Goal: Task Accomplishment & Management: Manage account settings

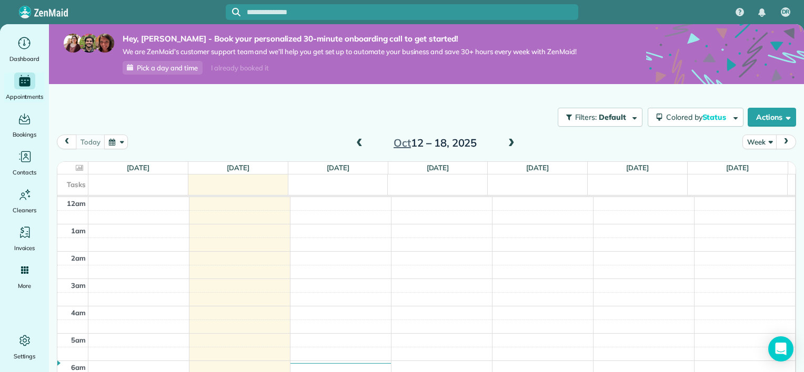
scroll to position [190, 0]
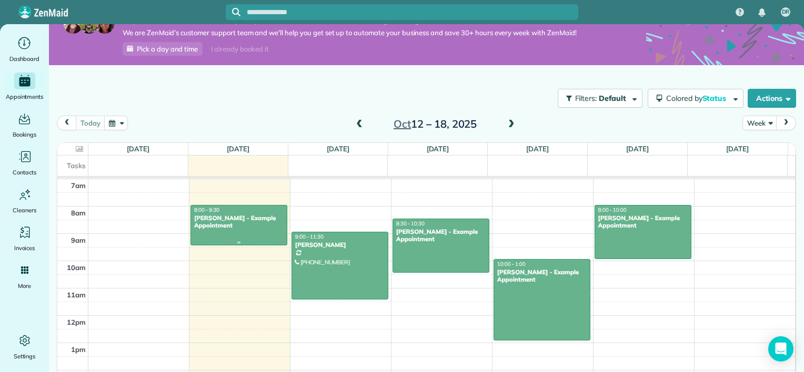
click at [256, 234] on div at bounding box center [239, 225] width 96 height 39
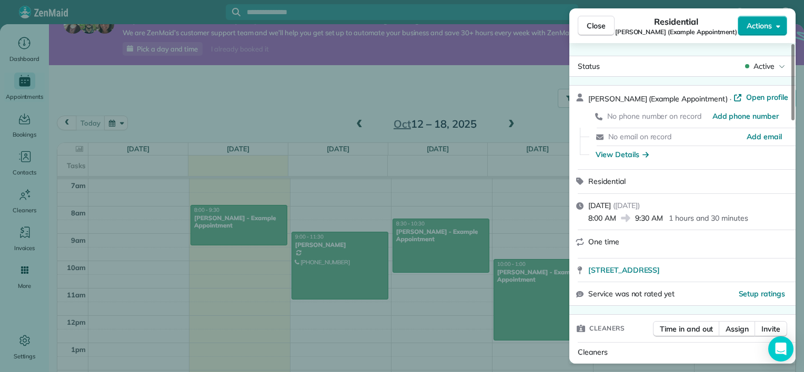
click at [772, 25] on button "Actions" at bounding box center [761, 26] width 49 height 20
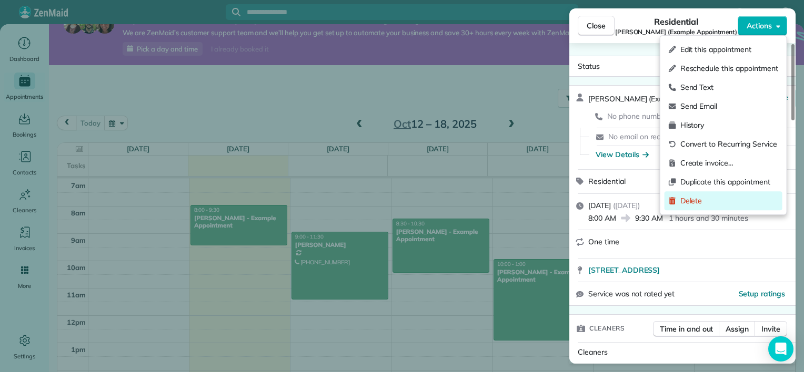
click at [695, 204] on span "Delete" at bounding box center [729, 201] width 98 height 11
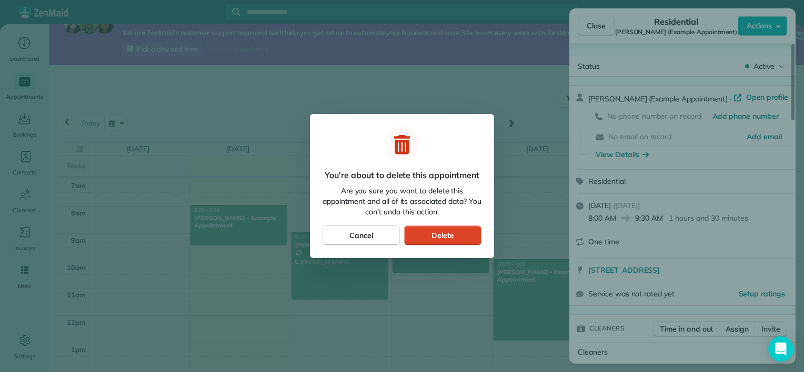
click at [446, 235] on span "Delete" at bounding box center [442, 235] width 23 height 11
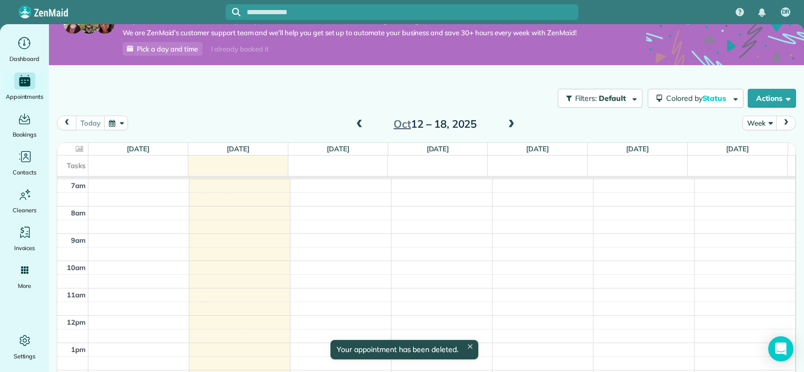
scroll to position [7, 0]
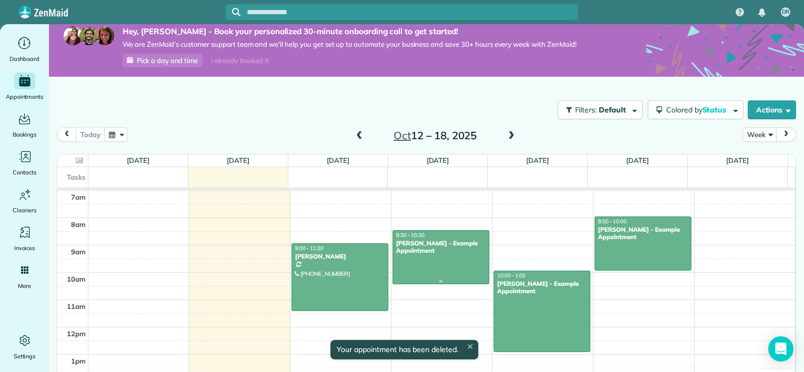
click at [445, 257] on div at bounding box center [441, 257] width 96 height 53
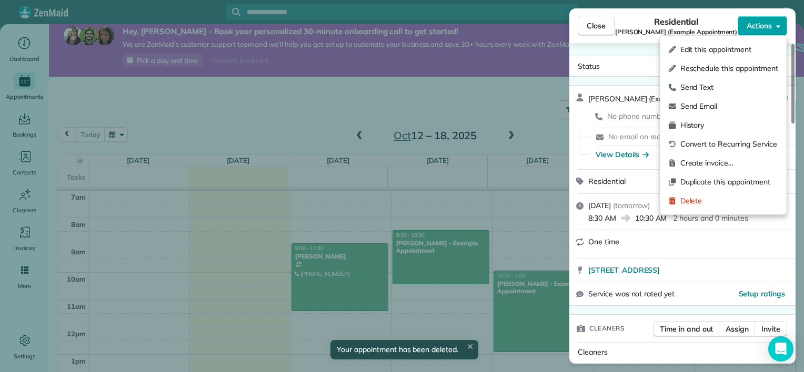
click at [766, 25] on span "Actions" at bounding box center [758, 26] width 25 height 11
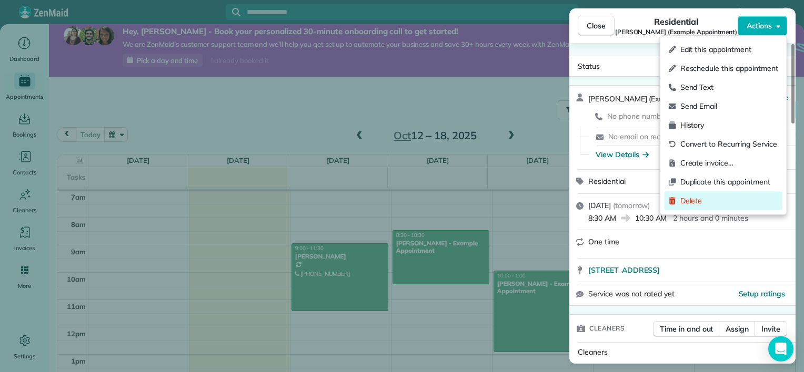
click at [719, 196] on span "Delete" at bounding box center [729, 201] width 98 height 11
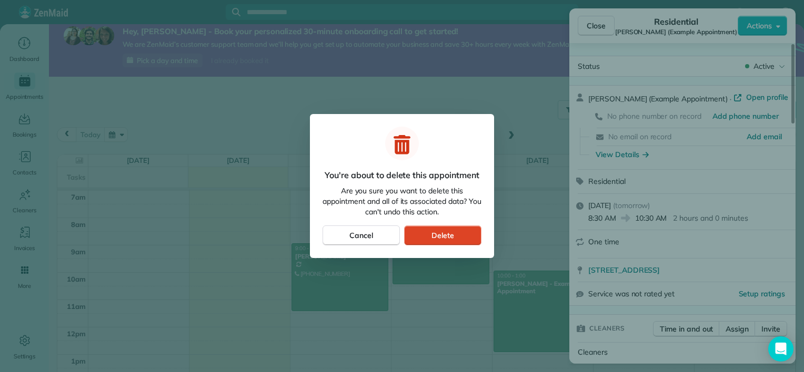
click at [457, 237] on button "Delete" at bounding box center [442, 236] width 77 height 20
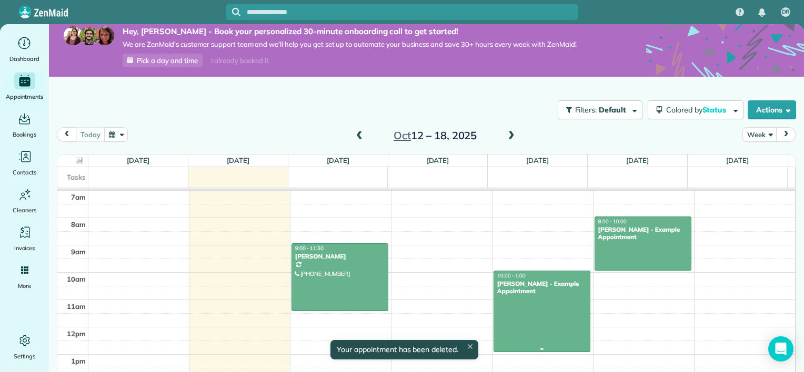
click at [539, 299] on div at bounding box center [542, 311] width 96 height 80
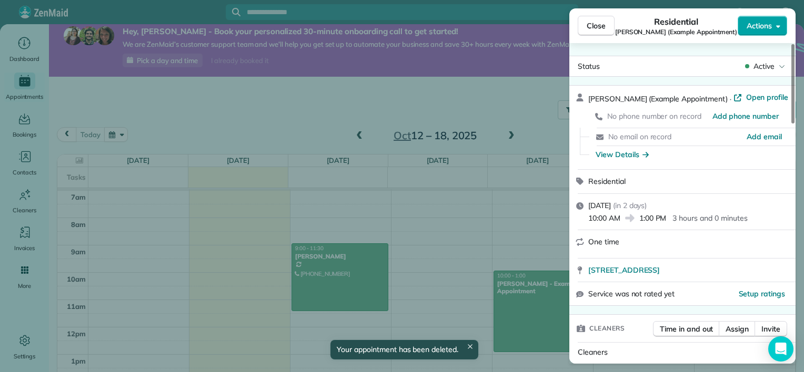
click at [768, 29] on span "Actions" at bounding box center [758, 26] width 25 height 11
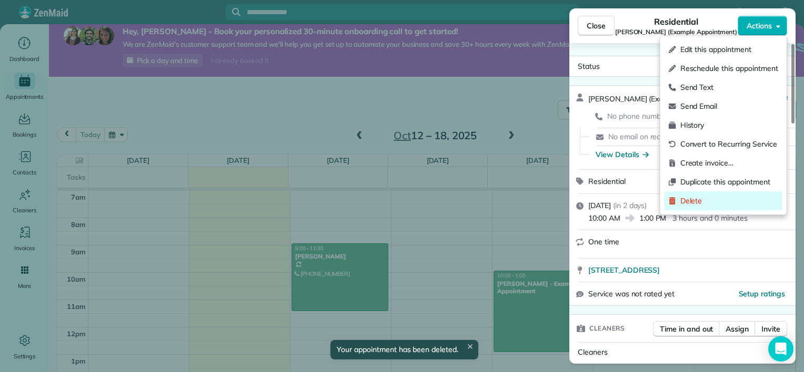
click at [694, 205] on span "Delete" at bounding box center [729, 201] width 98 height 11
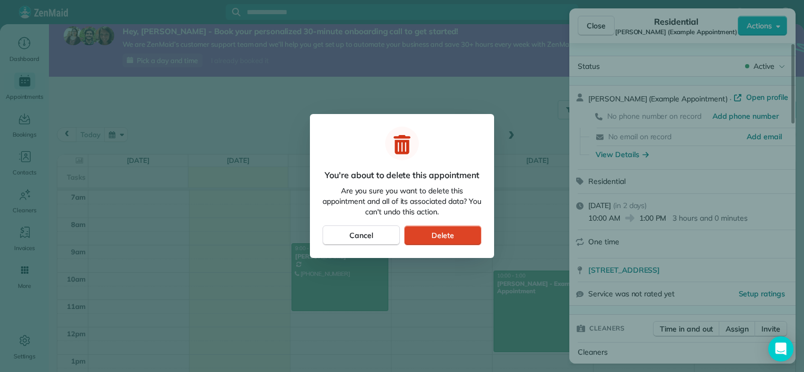
click at [438, 233] on span "Delete" at bounding box center [442, 235] width 23 height 11
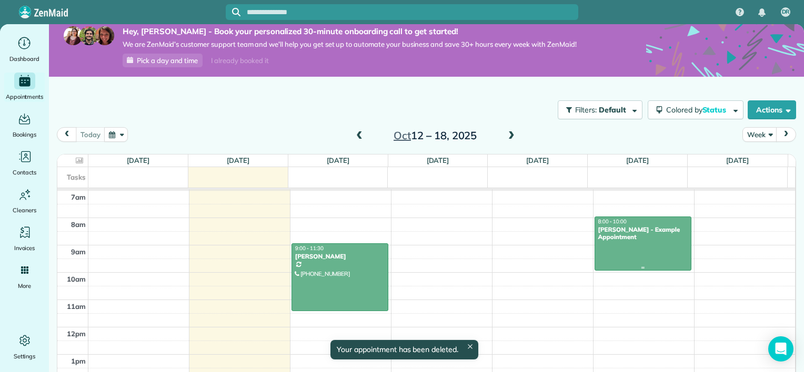
click at [654, 236] on div "Chris Schwab - Example Appointment" at bounding box center [642, 233] width 90 height 15
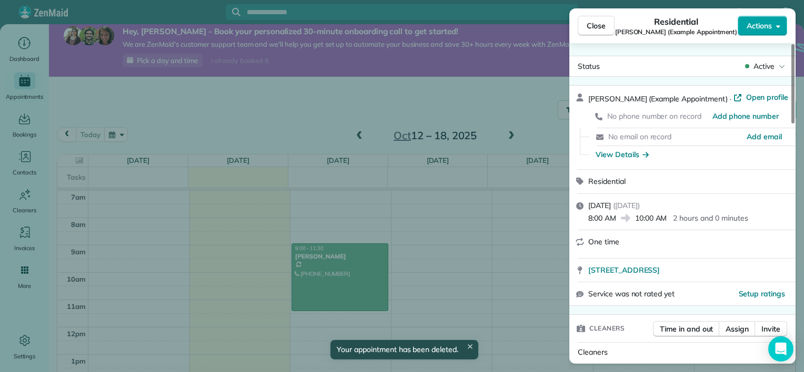
click at [751, 29] on span "Actions" at bounding box center [758, 26] width 25 height 11
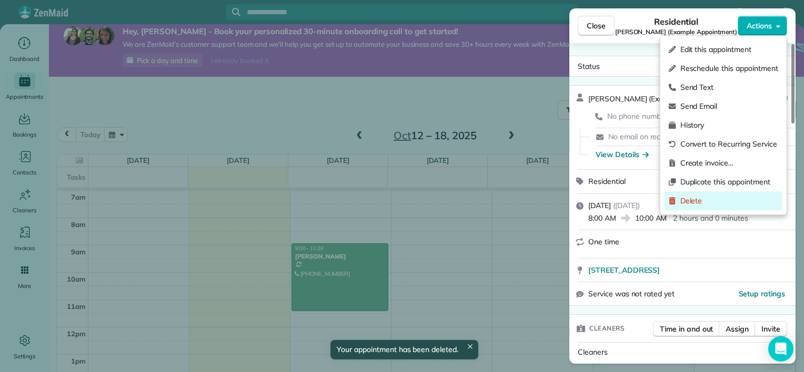
click at [703, 196] on span "Delete" at bounding box center [729, 201] width 98 height 11
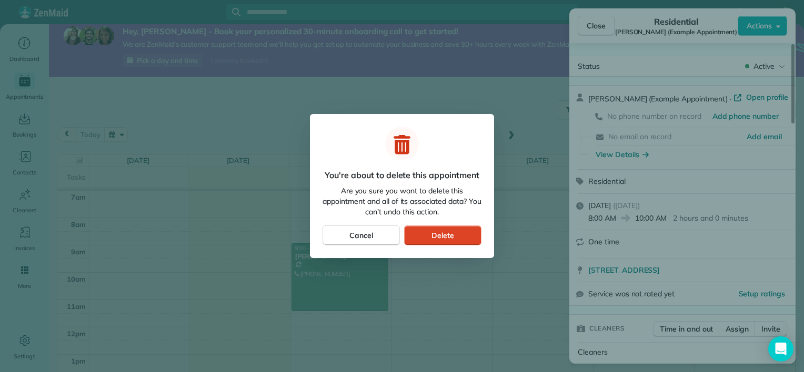
click at [456, 236] on button "Delete" at bounding box center [442, 236] width 77 height 20
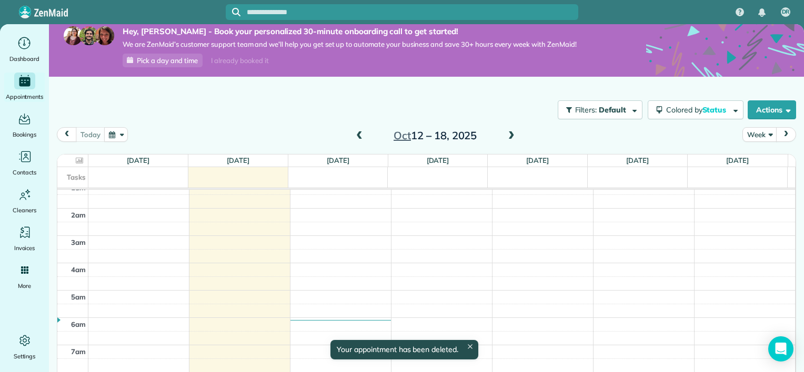
scroll to position [33, 0]
click at [26, 163] on icon "Main" at bounding box center [25, 157] width 16 height 16
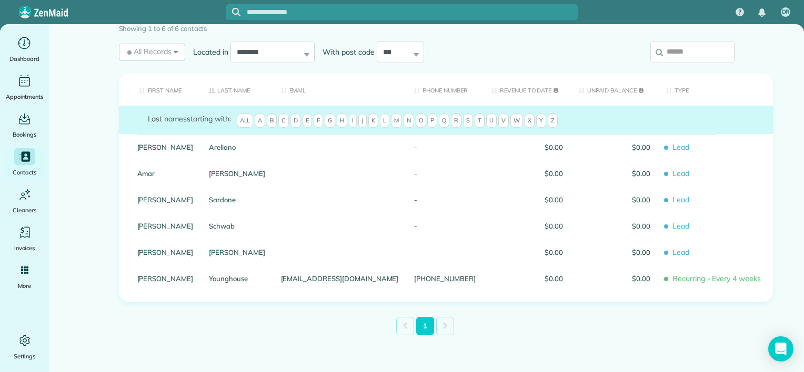
scroll to position [105, 0]
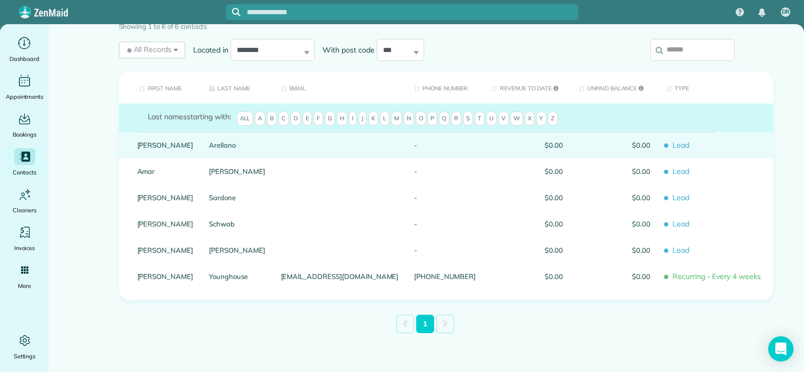
click at [692, 149] on span "Lead" at bounding box center [715, 145] width 99 height 18
click at [238, 144] on link "Arellano" at bounding box center [237, 144] width 56 height 7
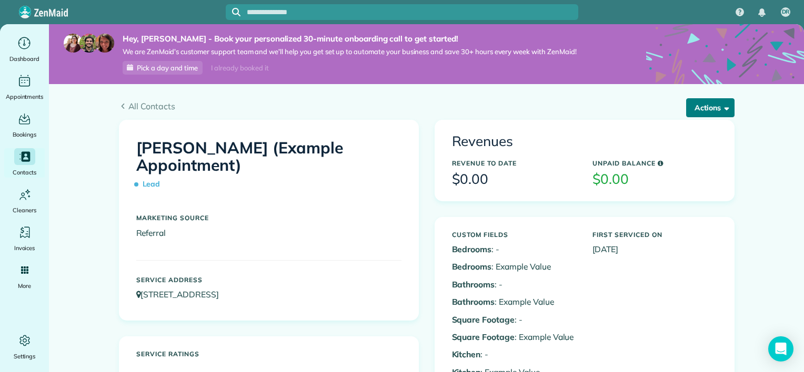
click at [700, 109] on button "Actions" at bounding box center [710, 107] width 48 height 19
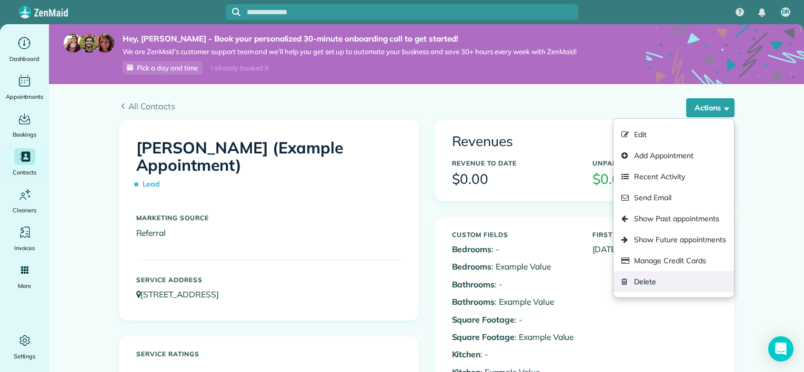
click at [635, 284] on link "Delete" at bounding box center [673, 281] width 120 height 21
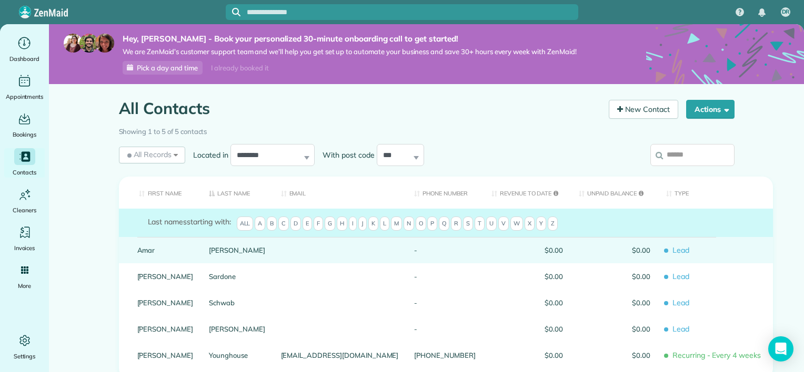
click at [172, 253] on link "Amar" at bounding box center [165, 250] width 56 height 7
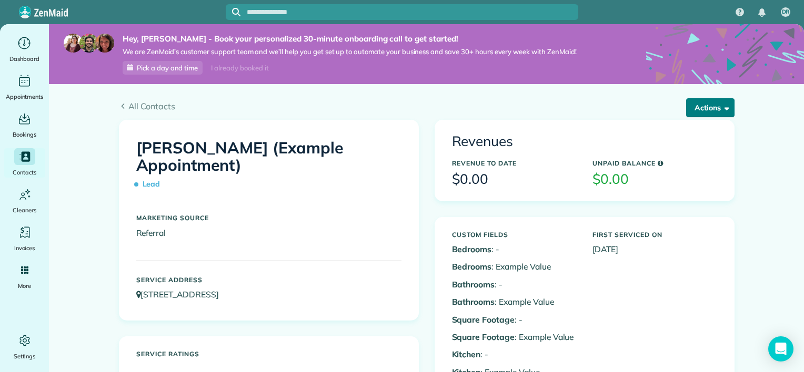
click at [714, 106] on button "Actions" at bounding box center [710, 107] width 48 height 19
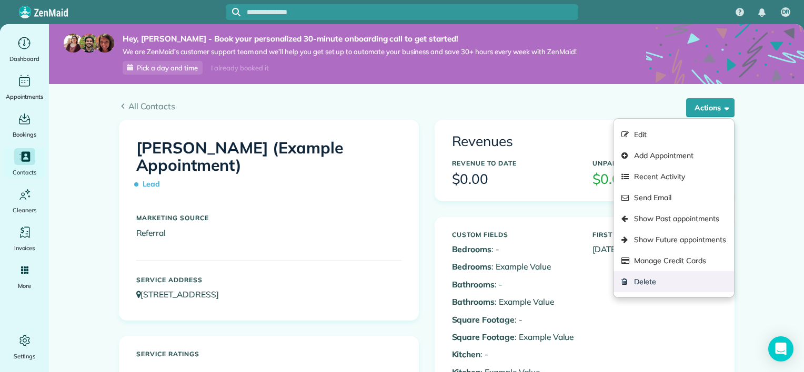
click at [664, 281] on link "Delete" at bounding box center [673, 281] width 120 height 21
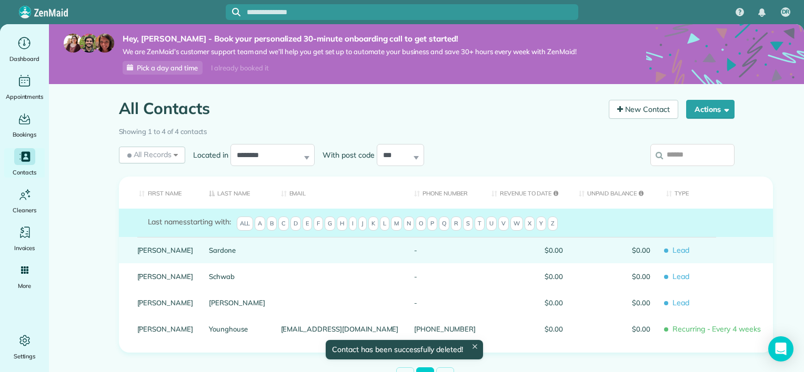
click at [179, 255] on div "Debbie" at bounding box center [165, 250] width 72 height 26
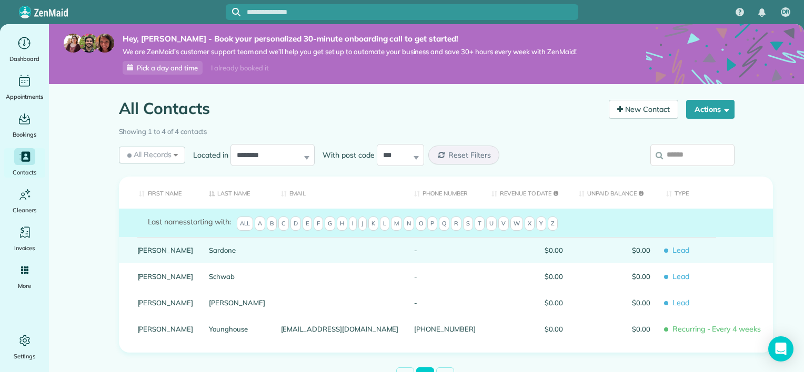
click at [139, 247] on link "Debbie" at bounding box center [165, 250] width 56 height 7
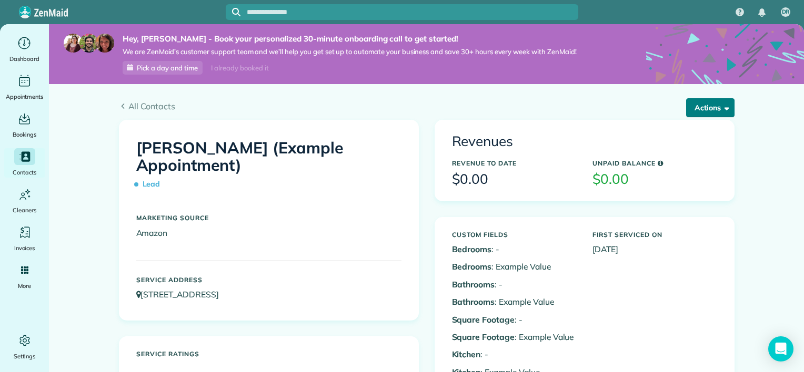
click at [694, 107] on button "Actions" at bounding box center [710, 107] width 48 height 19
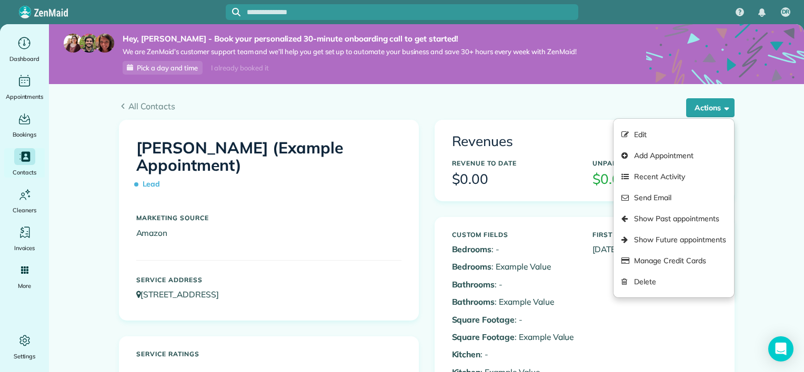
drag, startPoint x: 656, startPoint y: 285, endPoint x: 454, endPoint y: 62, distance: 300.8
click at [656, 285] on link "Delete" at bounding box center [673, 281] width 120 height 21
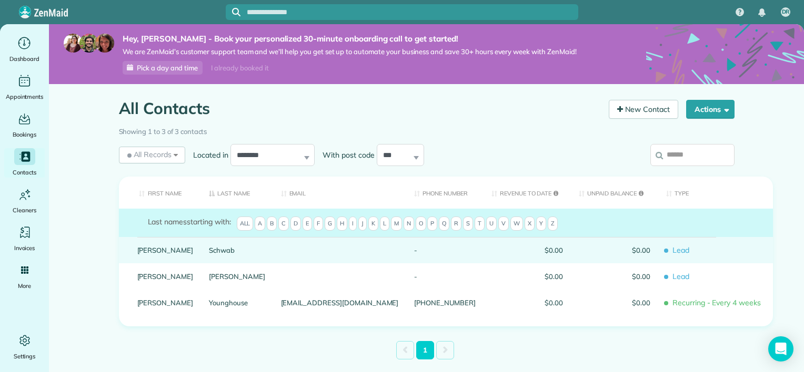
click at [189, 248] on link "Chris" at bounding box center [165, 250] width 56 height 7
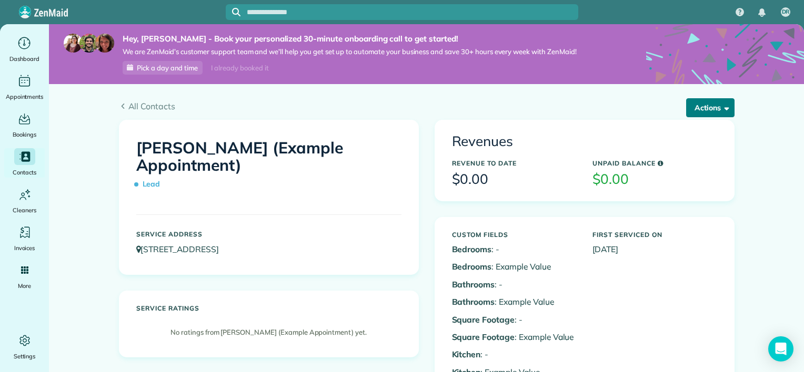
click at [705, 114] on button "Actions" at bounding box center [710, 107] width 48 height 19
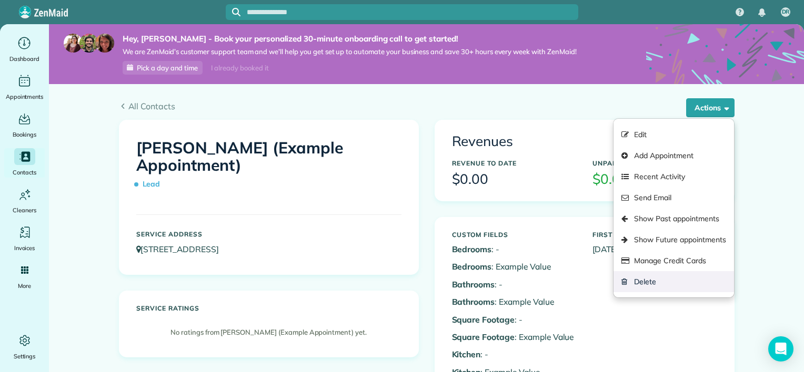
click at [655, 282] on link "Delete" at bounding box center [673, 281] width 120 height 21
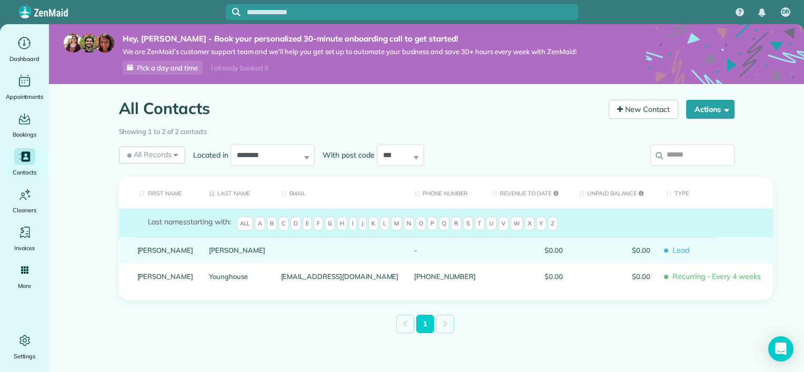
click at [194, 251] on link "[PERSON_NAME]" at bounding box center [165, 250] width 56 height 7
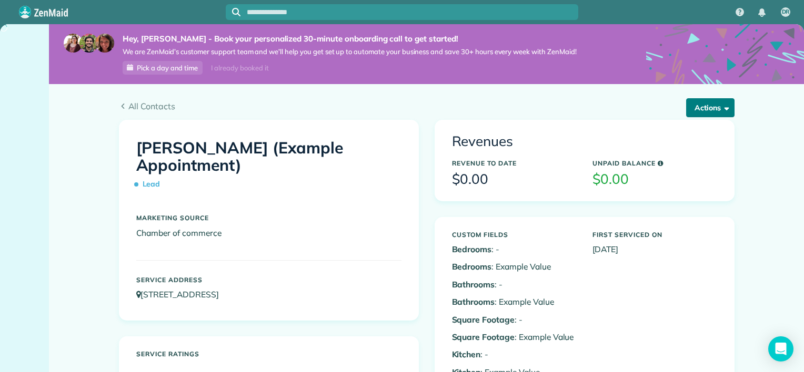
click at [716, 111] on button "Actions" at bounding box center [710, 107] width 48 height 19
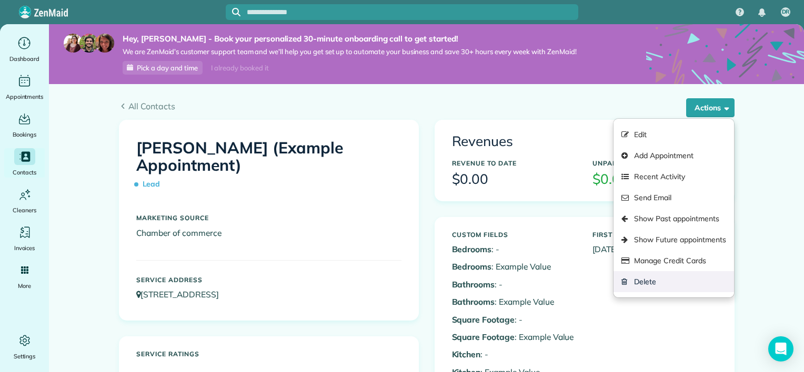
click at [653, 286] on link "Delete" at bounding box center [673, 281] width 120 height 21
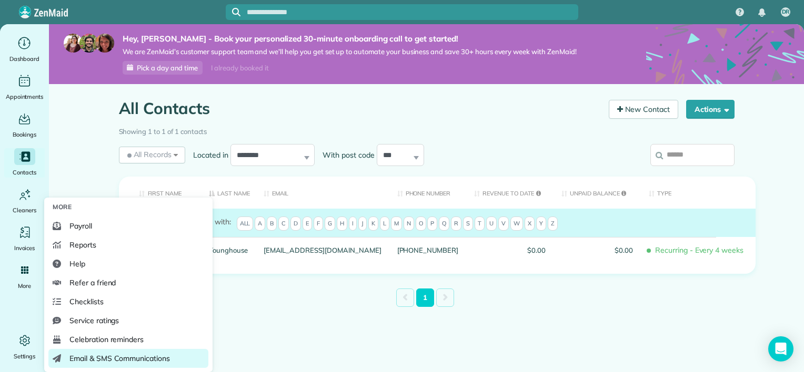
click at [118, 362] on span "Email & SMS Communications" at bounding box center [119, 358] width 100 height 11
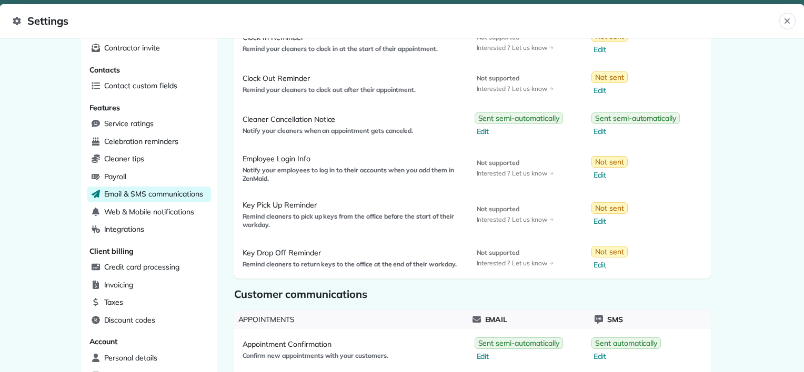
scroll to position [210, 0]
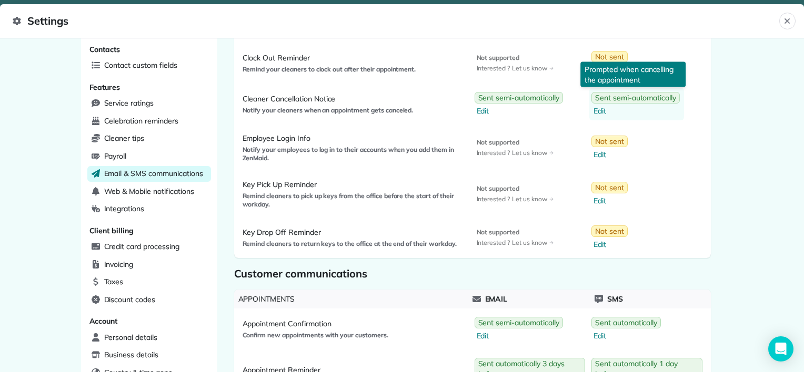
click at [601, 113] on span "Edit" at bounding box center [636, 111] width 86 height 11
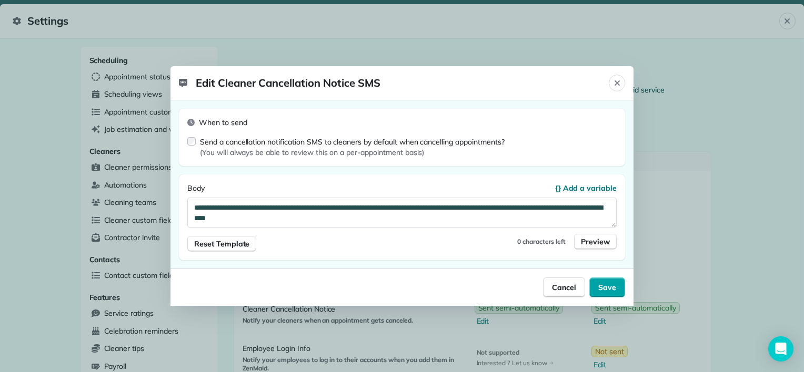
click at [606, 289] on span "Save" at bounding box center [607, 287] width 18 height 11
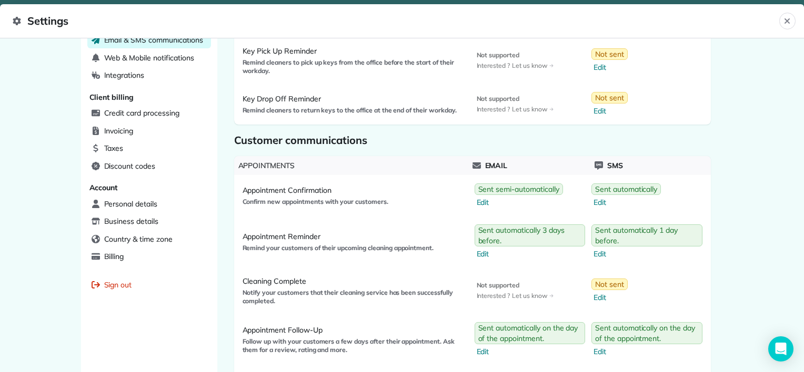
scroll to position [370, 0]
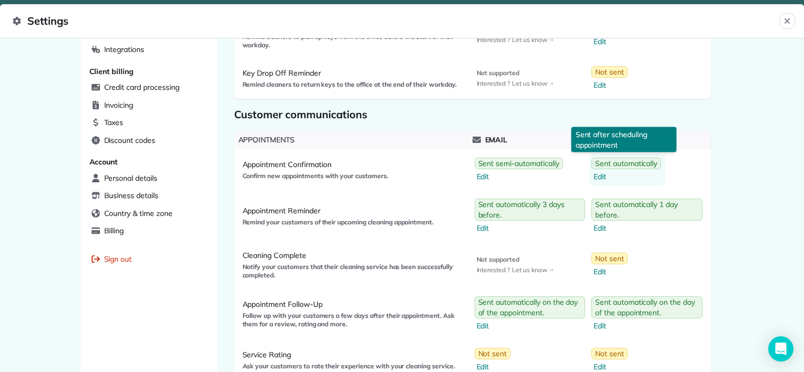
click at [593, 176] on span "Edit" at bounding box center [626, 176] width 67 height 11
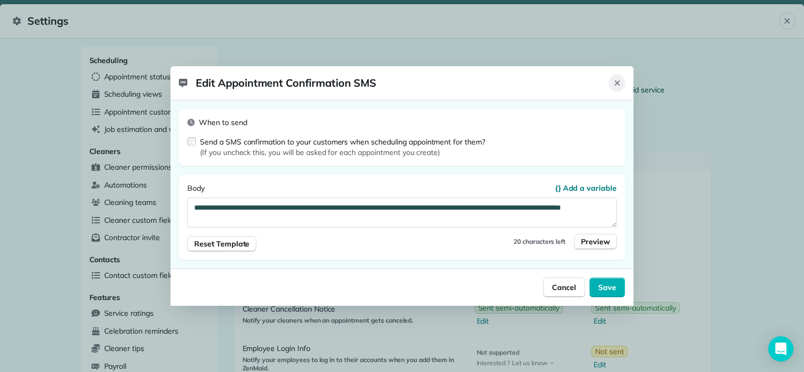
click at [616, 82] on icon "Close" at bounding box center [616, 82] width 5 height 5
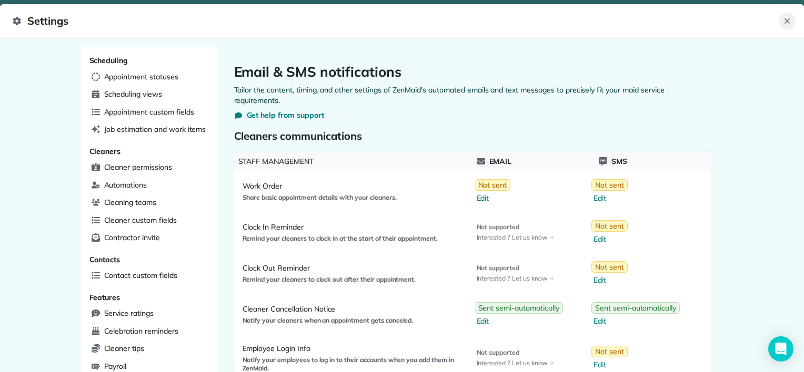
click at [791, 19] on icon "Close" at bounding box center [787, 21] width 8 height 8
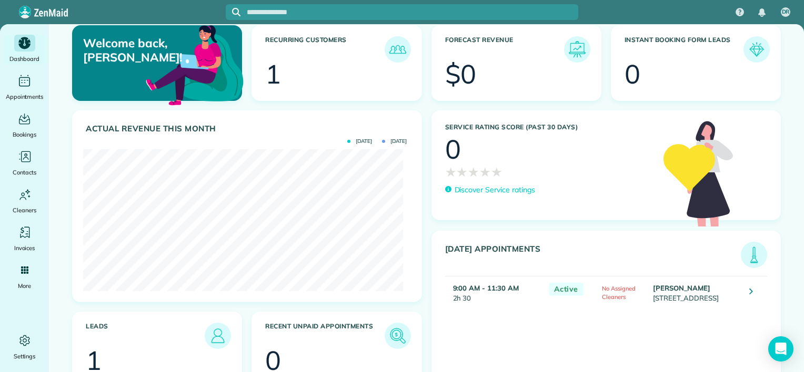
scroll to position [29, 0]
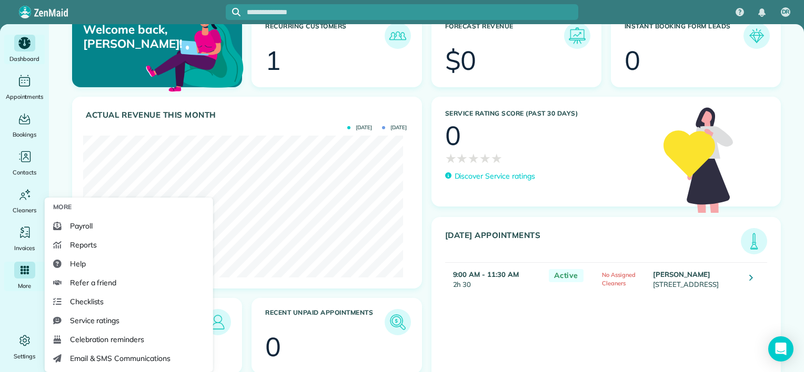
click at [25, 268] on icon "Main" at bounding box center [23, 270] width 9 height 9
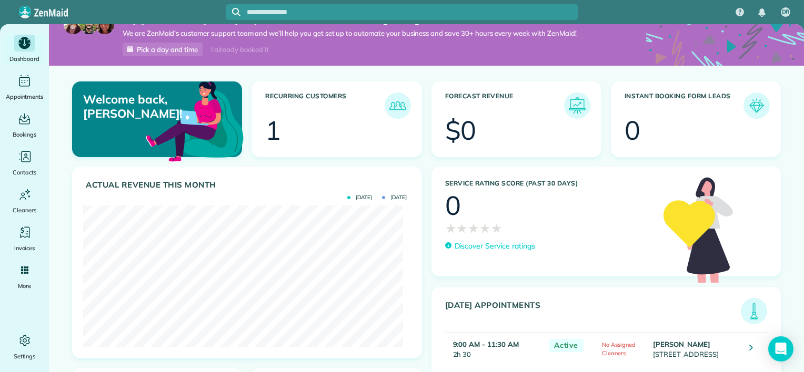
scroll to position [0, 0]
